Goal: Information Seeking & Learning: Learn about a topic

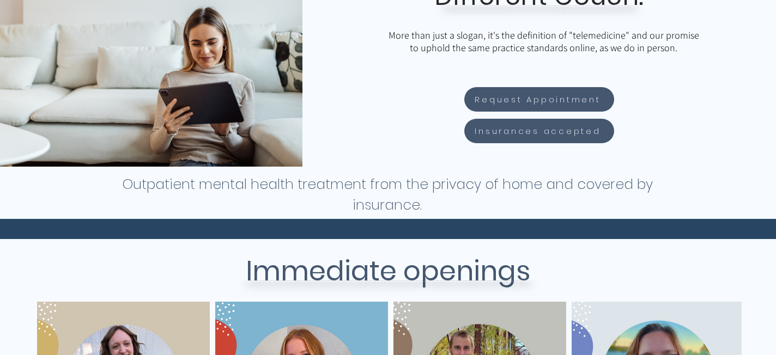
scroll to position [231, 0]
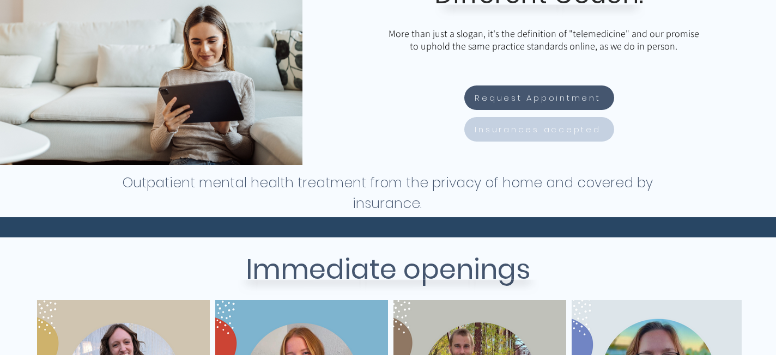
click at [512, 130] on span "Insurances accepted" at bounding box center [538, 129] width 126 height 13
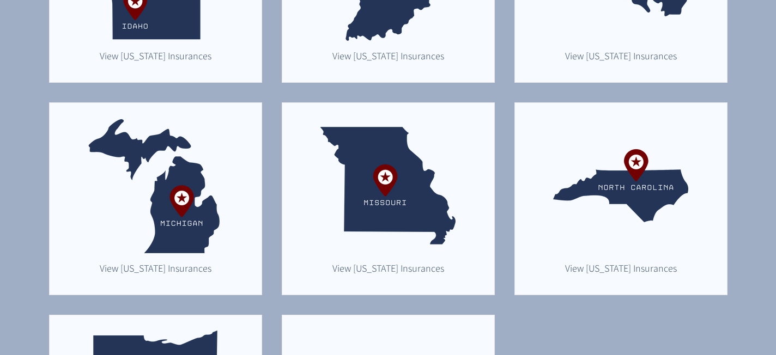
scroll to position [669, 0]
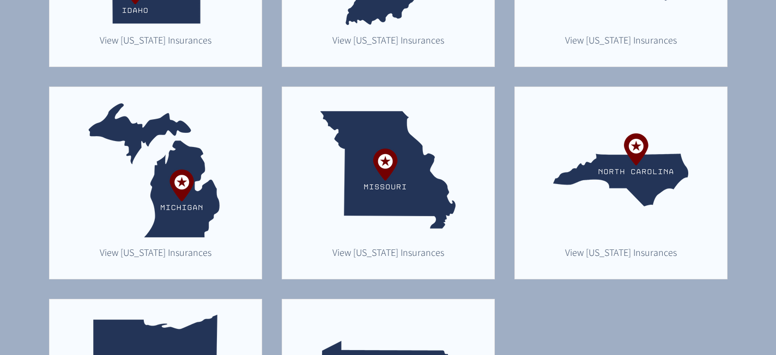
click at [181, 226] on img "main content" at bounding box center [155, 169] width 135 height 135
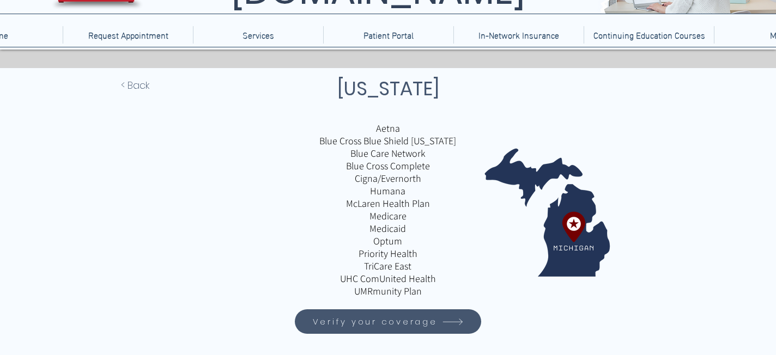
scroll to position [85, 0]
